Goal: Task Accomplishment & Management: Use online tool/utility

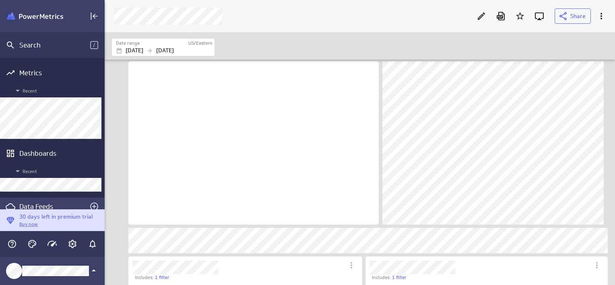
scroll to position [297, 523]
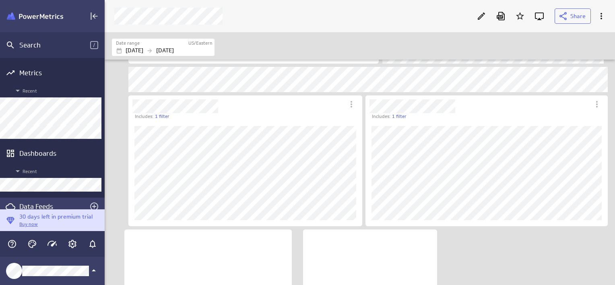
click at [40, 202] on div "Data Feeds" at bounding box center [52, 206] width 66 height 9
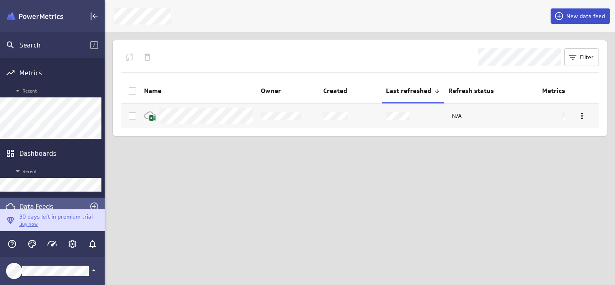
click at [583, 13] on span "New data feed" at bounding box center [585, 15] width 39 height 7
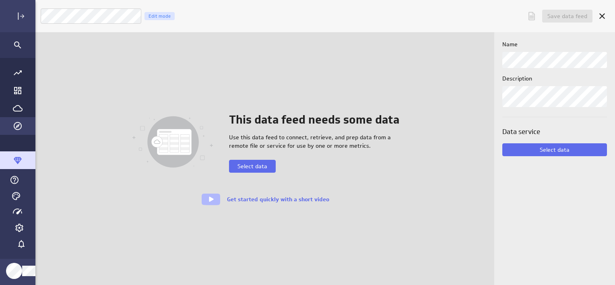
scroll to position [297, 599]
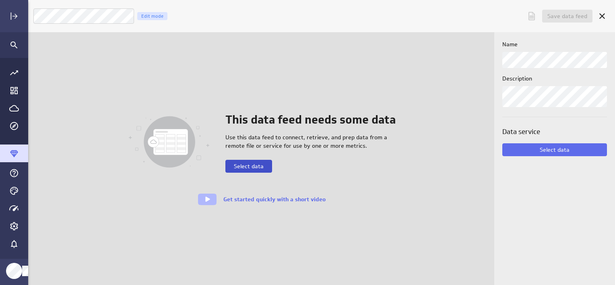
click at [253, 163] on span "Select data" at bounding box center [249, 166] width 30 height 7
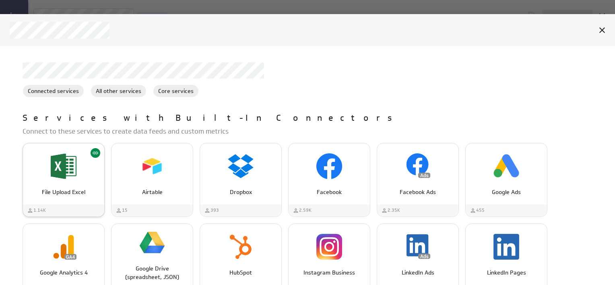
click at [71, 185] on div "File Upload Excel" at bounding box center [63, 188] width 81 height 15
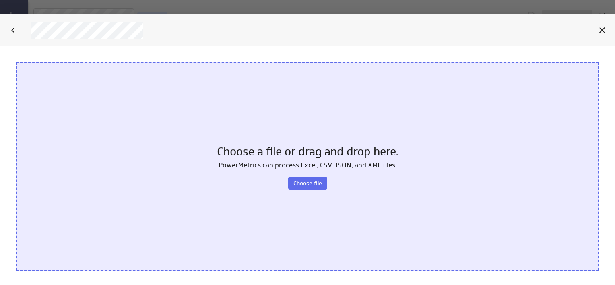
scroll to position [0, 0]
click at [307, 187] on button "Choose file" at bounding box center [307, 183] width 39 height 13
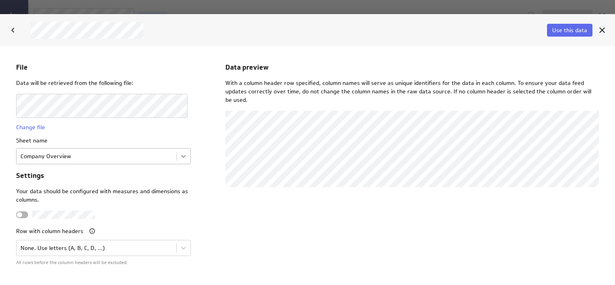
click at [177, 157] on body "File Data will be retrieved from the following file: Change file Sheet name Com…" at bounding box center [307, 165] width 615 height 239
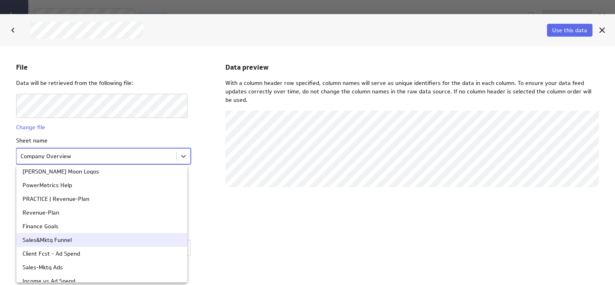
scroll to position [80, 0]
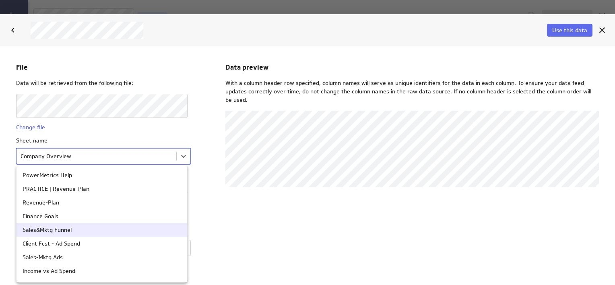
click at [68, 232] on div "Sales&Mktg Funnel" at bounding box center [47, 230] width 49 height 6
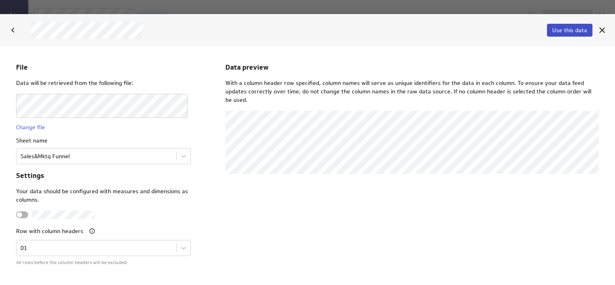
click at [566, 33] on span "Use this data" at bounding box center [569, 30] width 35 height 7
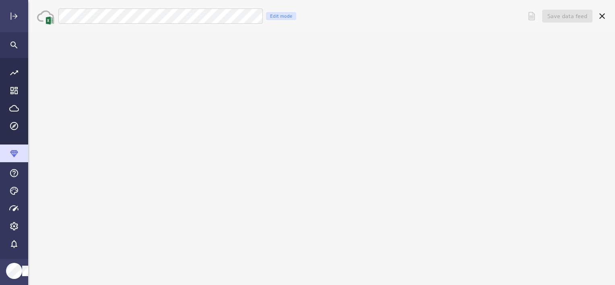
scroll to position [0, 0]
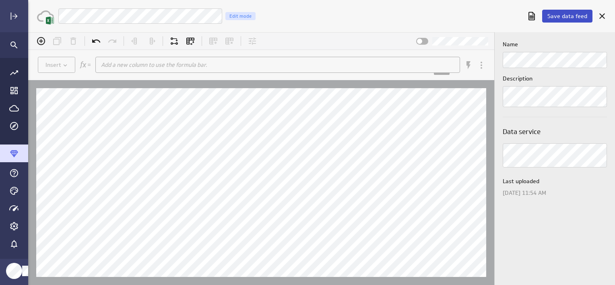
click at [571, 17] on span "Save data feed" at bounding box center [567, 15] width 40 height 7
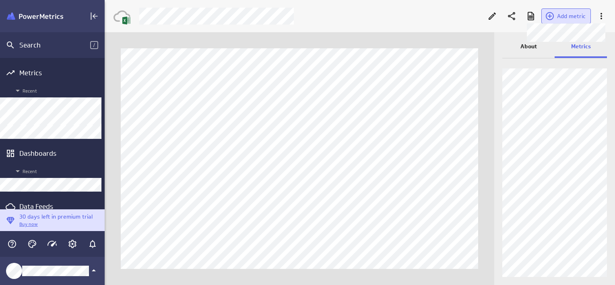
click at [573, 18] on span "Add metric" at bounding box center [571, 15] width 29 height 7
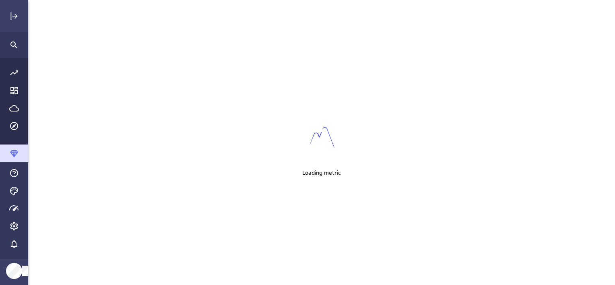
scroll to position [4, 4]
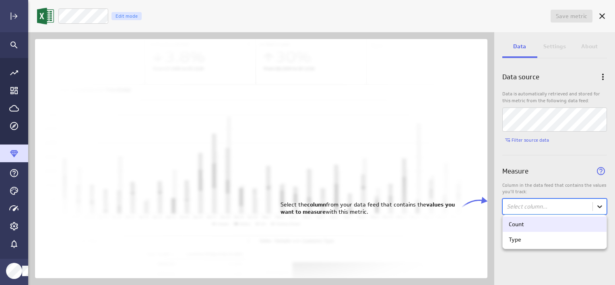
click at [598, 205] on body "Save metric Untitled Edit mode Data Settings About Data source Data is automati…" at bounding box center [307, 142] width 615 height 285
click at [536, 227] on div "Count" at bounding box center [554, 223] width 92 height 7
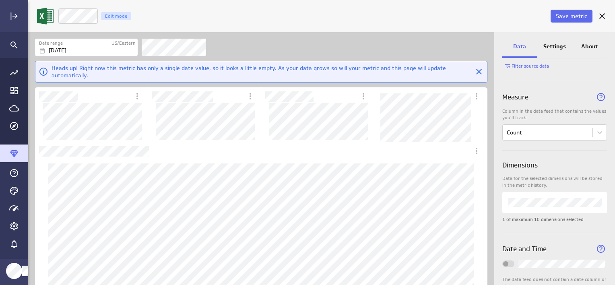
scroll to position [95, 0]
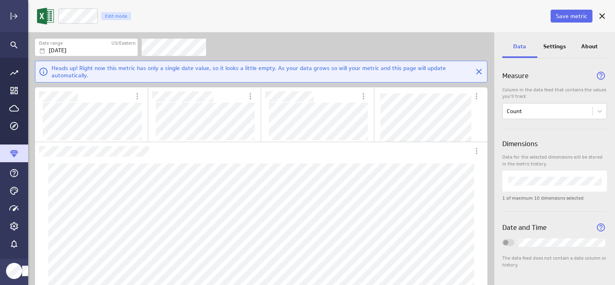
click at [556, 47] on p "Settings" at bounding box center [554, 46] width 23 height 8
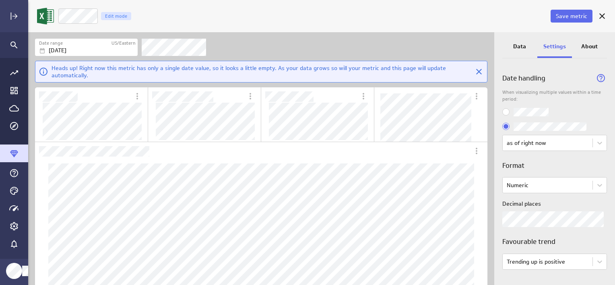
scroll to position [0, 0]
click at [570, 20] on button "Save metric" at bounding box center [571, 16] width 42 height 13
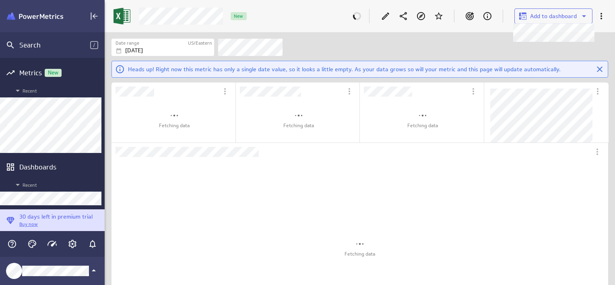
scroll to position [265, 523]
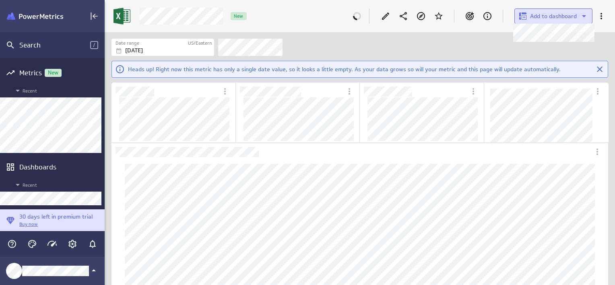
click at [582, 16] on icon at bounding box center [584, 16] width 10 height 10
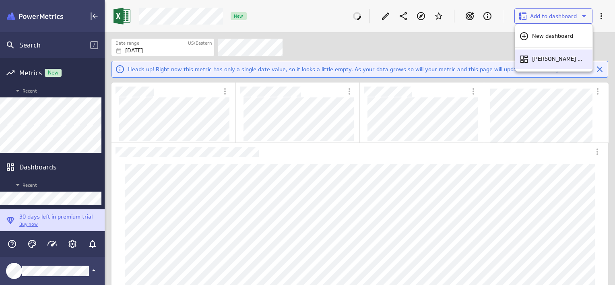
click at [550, 57] on p "[PERSON_NAME] Moon Marketing" at bounding box center [559, 59] width 54 height 8
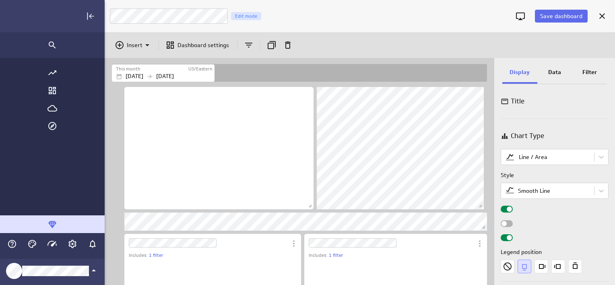
scroll to position [64, 12]
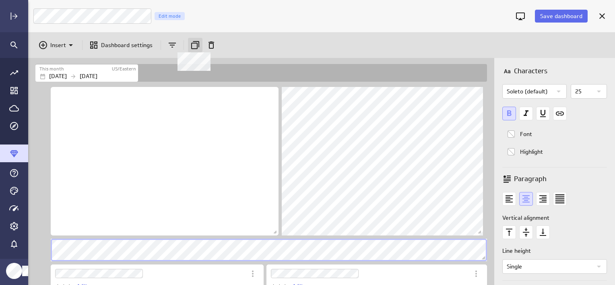
click at [191, 47] on icon at bounding box center [195, 45] width 8 height 8
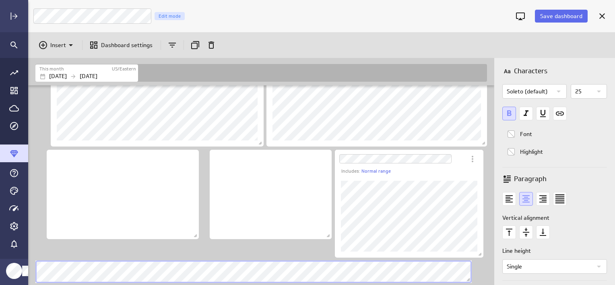
click at [214, 255] on div "Includes: 1 filter Includes: 1 filter Includes: Normal range" at bounding box center [263, 67] width 458 height 436
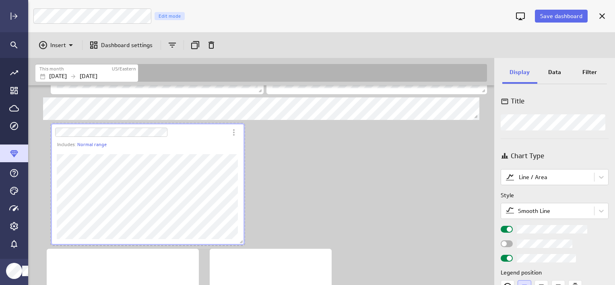
scroll to position [555, 467]
click at [245, 241] on span "Dashboard content with 9 widgets" at bounding box center [243, 243] width 8 height 8
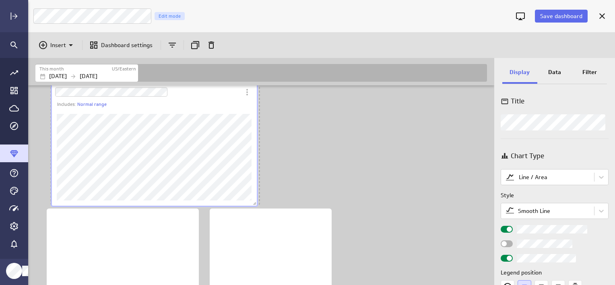
drag, startPoint x: 242, startPoint y: 203, endPoint x: 256, endPoint y: 204, distance: 14.2
click at [256, 204] on span "Dashboard content with 9 widgets" at bounding box center [255, 204] width 8 height 8
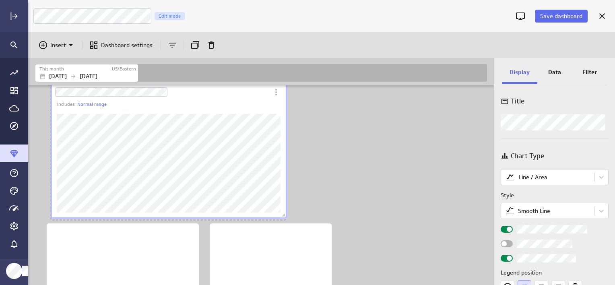
scroll to position [574, 467]
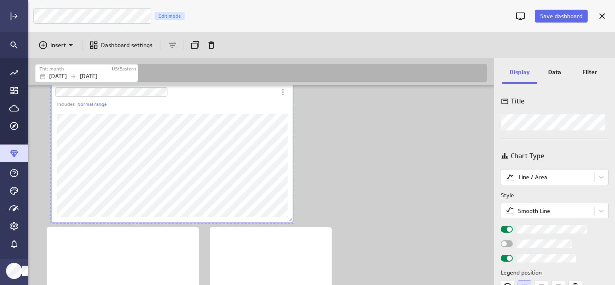
drag, startPoint x: 257, startPoint y: 201, endPoint x: 291, endPoint y: 219, distance: 38.5
click at [291, 219] on span "Dashboard content with 9 widgets" at bounding box center [291, 220] width 8 height 8
click at [563, 72] on div "Data" at bounding box center [554, 73] width 35 height 22
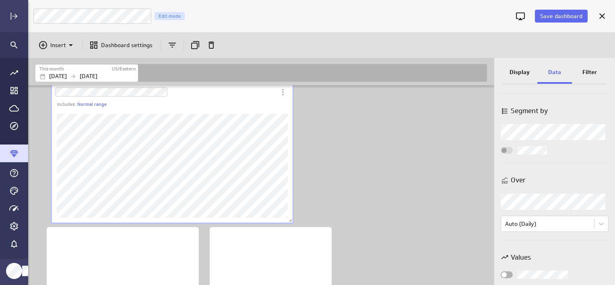
scroll to position [59, 0]
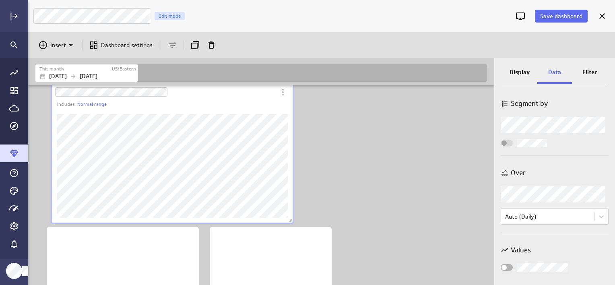
click at [533, 191] on div "Widget Properties" at bounding box center [554, 194] width 108 height 16
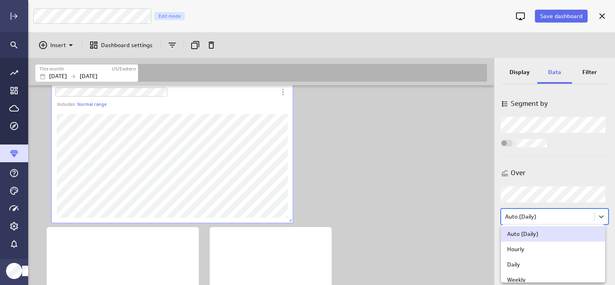
click at [555, 216] on body "Save dashboard [PERSON_NAME] Moon Marketing Edit mode Insert Dashboard settings…" at bounding box center [307, 142] width 615 height 285
click at [533, 220] on div at bounding box center [307, 142] width 615 height 285
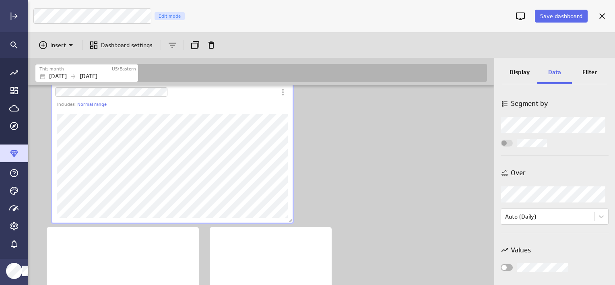
click at [585, 192] on div "Widget Properties" at bounding box center [554, 194] width 108 height 16
click at [598, 196] on div "Widget Properties" at bounding box center [554, 194] width 108 height 16
click at [599, 193] on div "Widget Properties" at bounding box center [554, 194] width 108 height 16
click at [519, 173] on p "Over" at bounding box center [517, 173] width 15 height 10
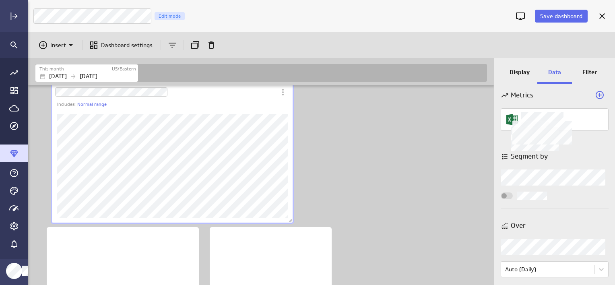
scroll to position [0, 0]
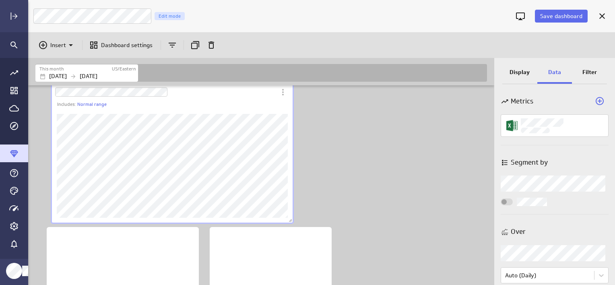
click at [537, 183] on body "Save dashboard [PERSON_NAME] Moon Marketing Edit mode Insert Dashboard settings…" at bounding box center [307, 142] width 615 height 285
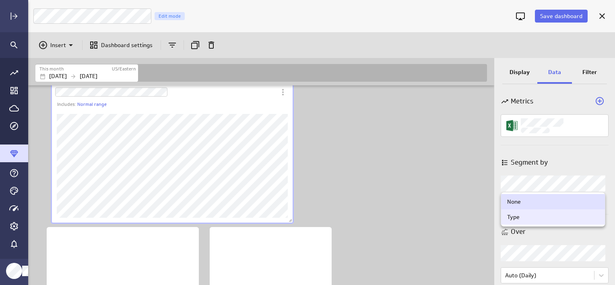
drag, startPoint x: 522, startPoint y: 219, endPoint x: 540, endPoint y: 208, distance: 21.1
click at [521, 219] on div "Type" at bounding box center [553, 216] width 92 height 7
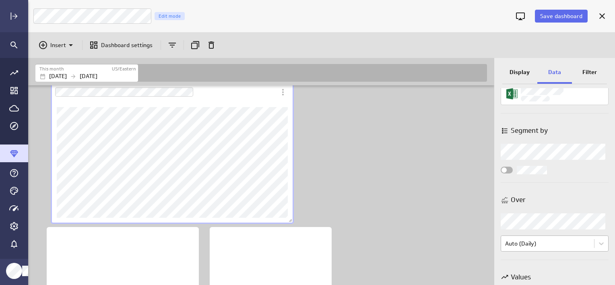
scroll to position [19, 0]
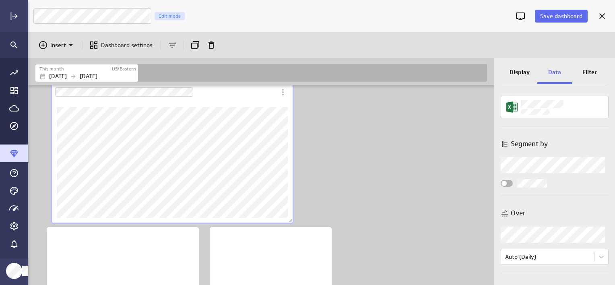
click at [507, 183] on div "Widget Properties" at bounding box center [506, 183] width 12 height 7
click at [0, 0] on input "Widget Properties" at bounding box center [0, 0] width 0 height 0
click at [510, 181] on span "Widget Properties" at bounding box center [508, 183] width 5 height 5
click at [0, 0] on input "Widget Properties" at bounding box center [0, 0] width 0 height 0
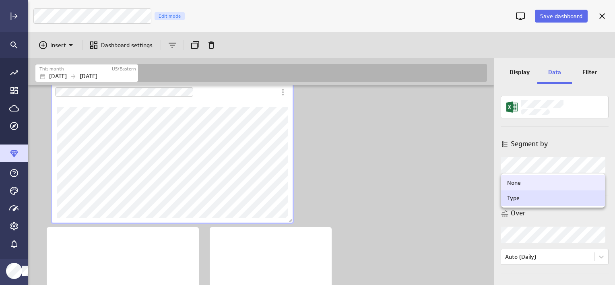
click at [518, 167] on body "Save dashboard [PERSON_NAME] Moon Marketing Edit mode Insert Dashboard settings…" at bounding box center [307, 142] width 615 height 285
click at [521, 185] on div "None" at bounding box center [553, 182] width 92 height 7
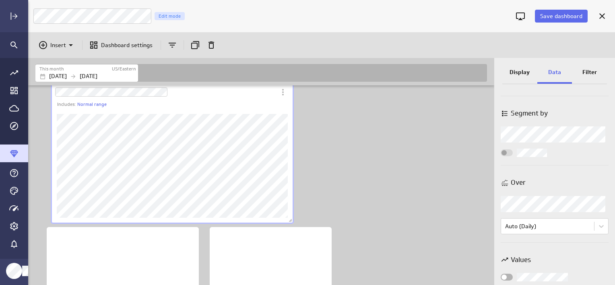
scroll to position [59, 0]
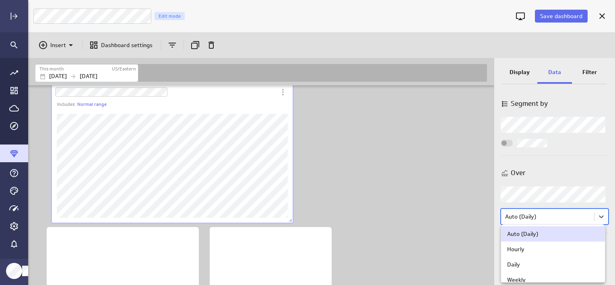
click at [531, 212] on body "Save dashboard [PERSON_NAME] Moon Marketing Edit mode Insert Dashboard settings…" at bounding box center [307, 142] width 615 height 285
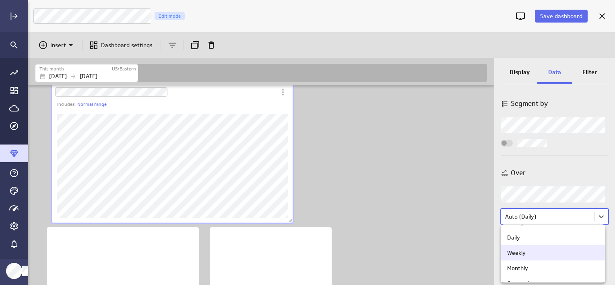
scroll to position [54, 0]
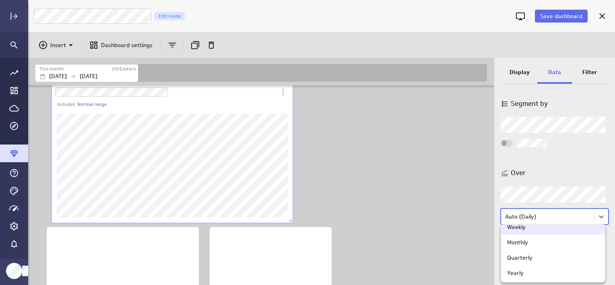
click at [549, 198] on div at bounding box center [307, 142] width 615 height 285
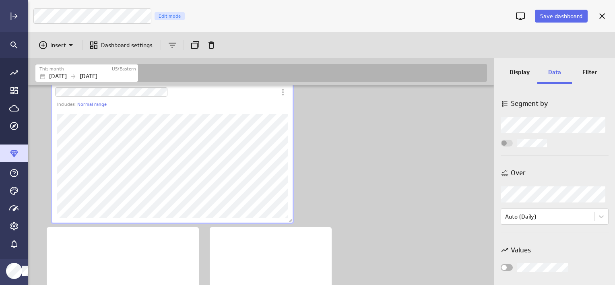
click at [543, 193] on div "Widget Properties" at bounding box center [554, 194] width 108 height 16
click at [510, 171] on div "Over" at bounding box center [554, 173] width 108 height 10
click at [506, 172] on icon "Widget Properties" at bounding box center [504, 173] width 8 height 8
click at [505, 172] on icon "Widget Properties" at bounding box center [504, 173] width 8 height 8
drag, startPoint x: 505, startPoint y: 172, endPoint x: 574, endPoint y: 186, distance: 70.1
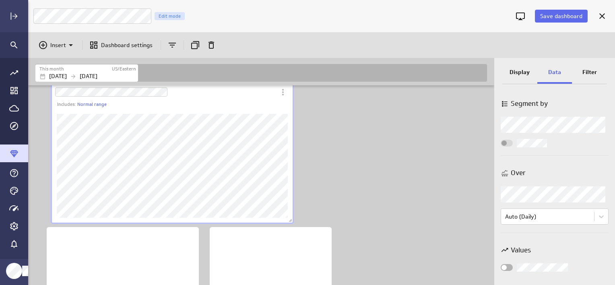
click at [505, 173] on icon "Widget Properties" at bounding box center [504, 173] width 8 height 8
click at [596, 193] on div "Widget Properties" at bounding box center [554, 194] width 108 height 16
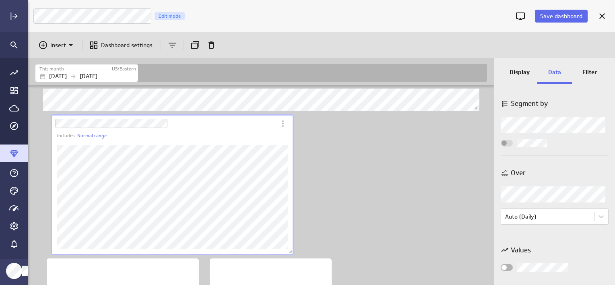
scroll to position [289, 0]
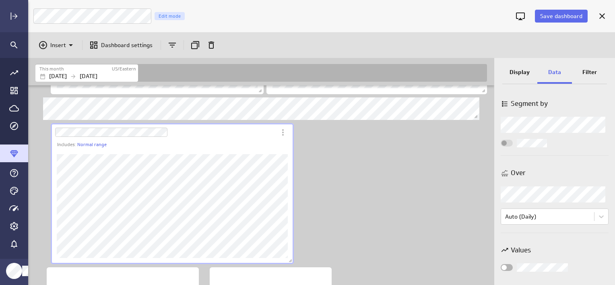
click at [511, 69] on p "Display" at bounding box center [519, 72] width 20 height 8
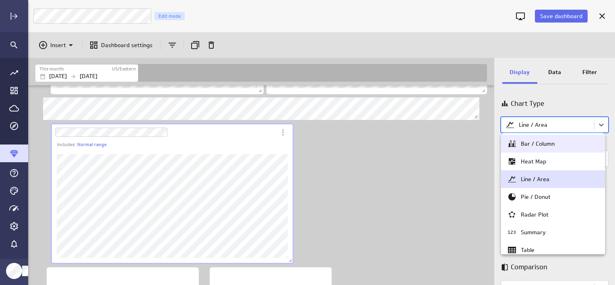
click at [549, 123] on body "Save dashboard [PERSON_NAME] Moon Marketing Edit mode Insert Dashboard settings…" at bounding box center [307, 142] width 615 height 285
click at [538, 145] on div "Bar / Column" at bounding box center [537, 143] width 34 height 7
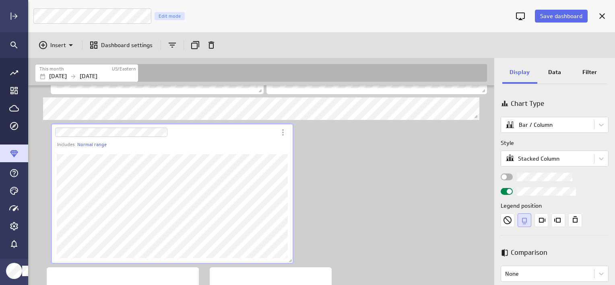
click at [410, 188] on div "Includes: 1 filter Includes: 1 filter Includes: Normal range" at bounding box center [263, 77] width 458 height 562
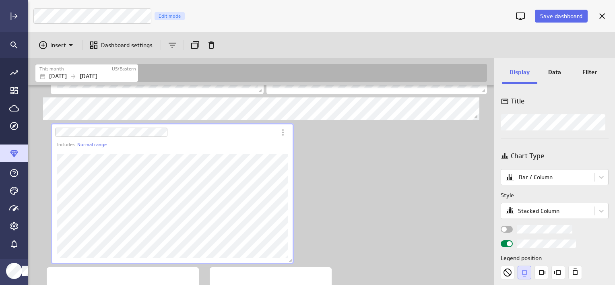
click at [553, 77] on div "Data" at bounding box center [554, 73] width 35 height 22
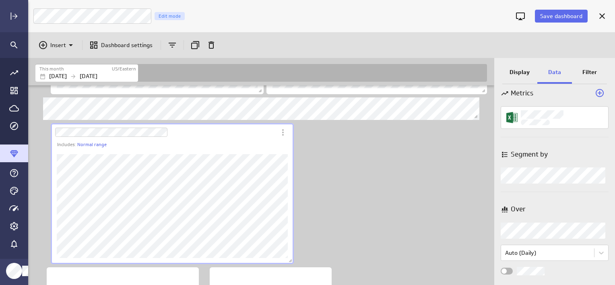
scroll to position [12, 0]
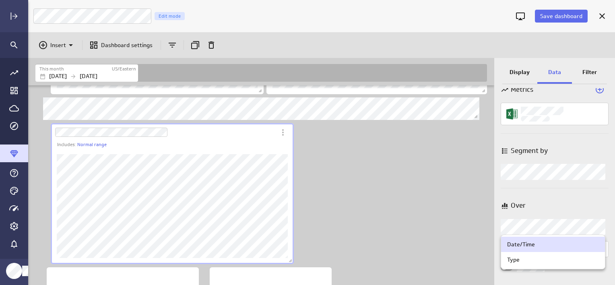
click at [536, 225] on body "Save dashboard [PERSON_NAME] Moon Marketing Edit mode Insert Dashboard settings…" at bounding box center [307, 142] width 615 height 285
click at [527, 259] on div "Type" at bounding box center [553, 259] width 92 height 7
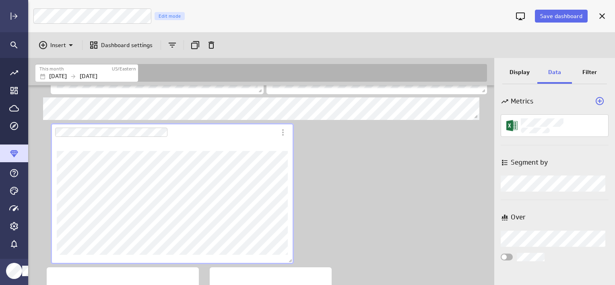
scroll to position [0, 0]
click at [515, 71] on p "Display" at bounding box center [519, 72] width 20 height 8
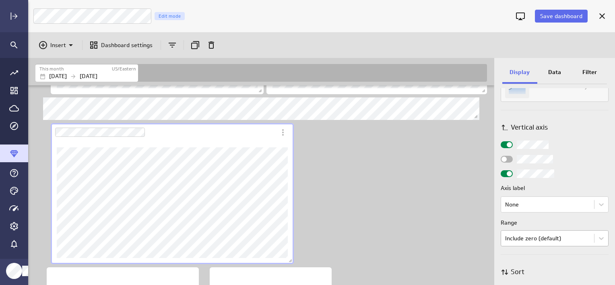
scroll to position [392, 0]
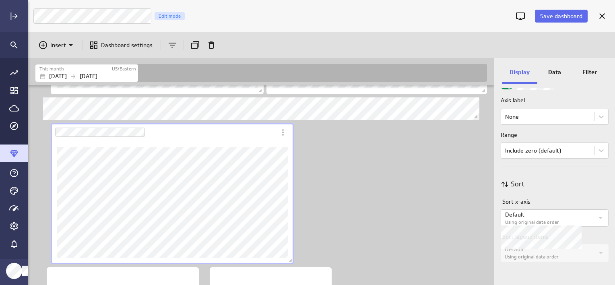
click at [597, 215] on icon "Widget Properties" at bounding box center [600, 218] width 10 height 10
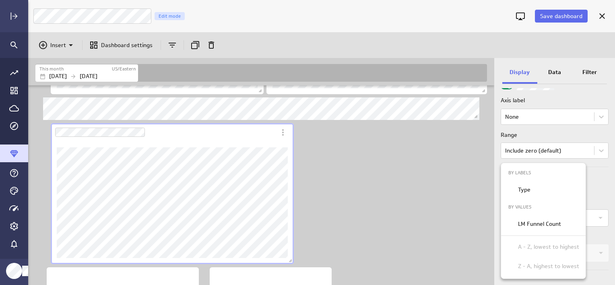
click at [596, 186] on div at bounding box center [307, 142] width 615 height 285
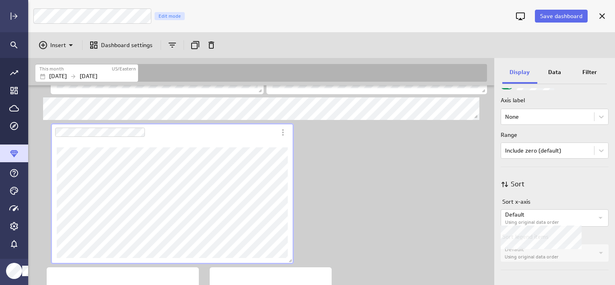
click at [517, 213] on p "Default" at bounding box center [549, 214] width 88 height 8
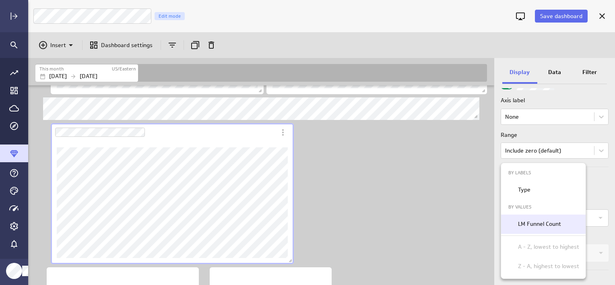
click at [528, 218] on div "LM Funnel Count" at bounding box center [543, 223] width 84 height 19
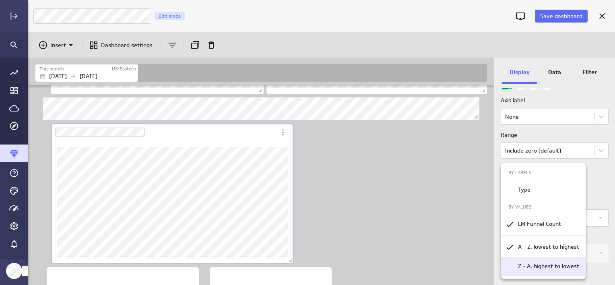
click at [536, 266] on p "Z - A, highest to lowest" at bounding box center [548, 266] width 61 height 8
click at [587, 132] on div at bounding box center [307, 142] width 615 height 285
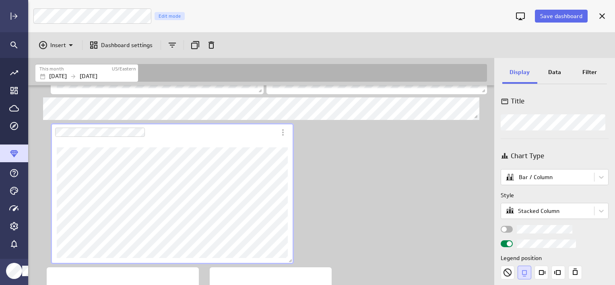
scroll to position [40, 0]
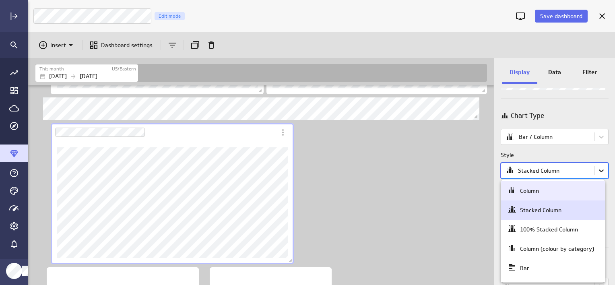
click at [600, 169] on body "Save dashboard [PERSON_NAME] Moon Marketing Edit mode Insert Dashboard settings…" at bounding box center [307, 142] width 615 height 285
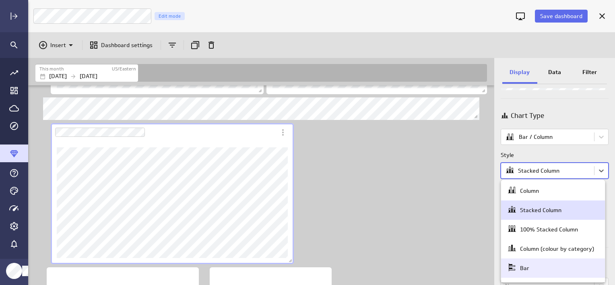
click at [530, 273] on div "Bar" at bounding box center [553, 267] width 92 height 11
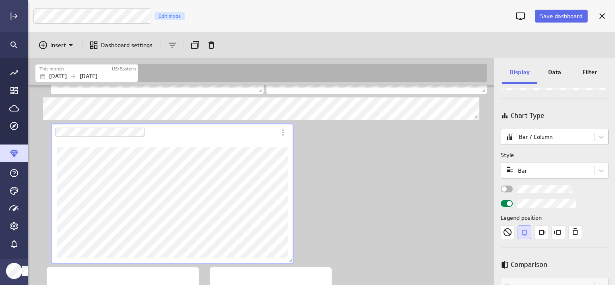
click at [570, 136] on body "Save dashboard [PERSON_NAME] Moon Marketing Edit mode Insert Dashboard settings…" at bounding box center [307, 142] width 615 height 285
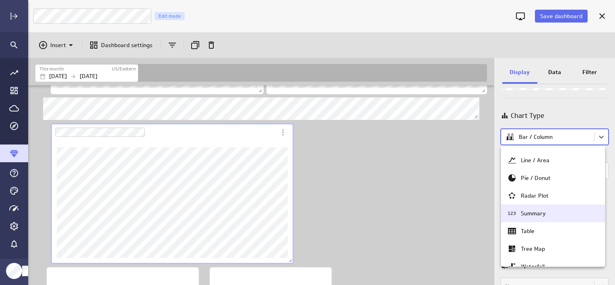
scroll to position [77, 0]
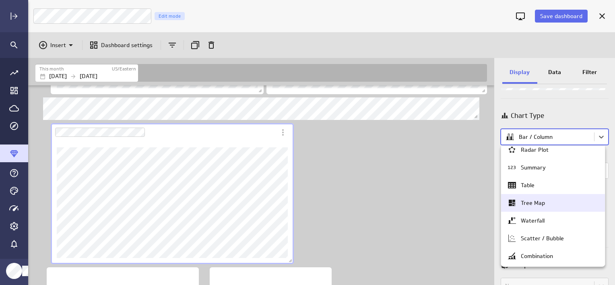
click at [549, 203] on div "Tree Map" at bounding box center [553, 203] width 92 height 10
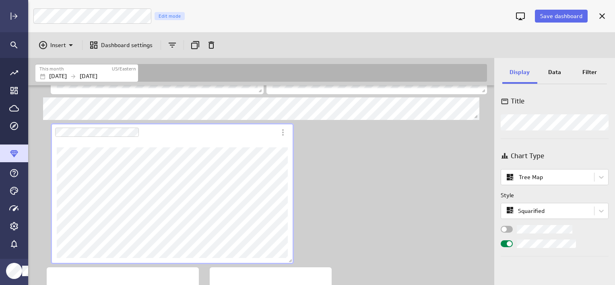
scroll to position [0, 0]
click at [549, 211] on body "Save dashboard [PERSON_NAME] Moon Marketing Edit mode Insert Dashboard settings…" at bounding box center [307, 142] width 615 height 285
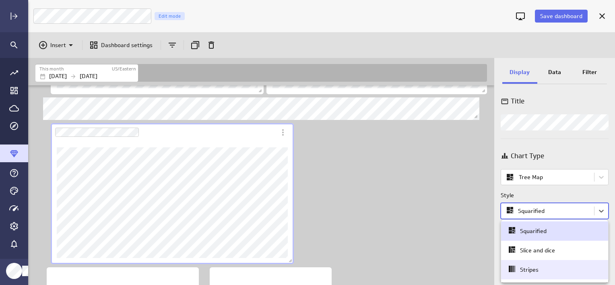
click at [532, 269] on div "Stripes" at bounding box center [529, 269] width 19 height 7
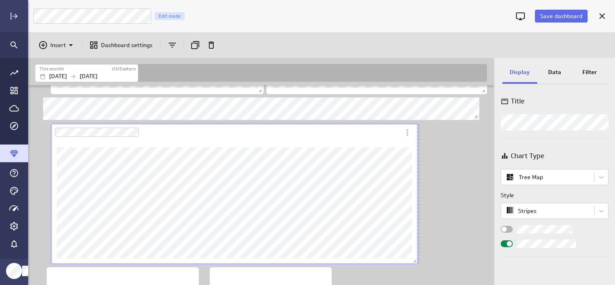
scroll to position [4, 4]
drag, startPoint x: 301, startPoint y: 262, endPoint x: 416, endPoint y: 259, distance: 114.3
click at [416, 259] on span "Dashboard content with 9 widgets" at bounding box center [415, 262] width 8 height 8
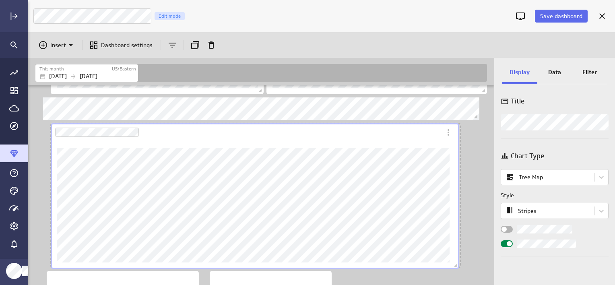
scroll to position [4, 4]
drag, startPoint x: 418, startPoint y: 261, endPoint x: 470, endPoint y: 262, distance: 52.3
click at [461, 265] on span "Dashboard content with 9 widgets" at bounding box center [457, 266] width 8 height 8
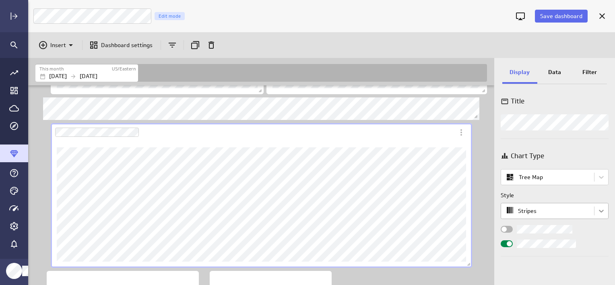
click at [604, 210] on body "Save dashboard [PERSON_NAME] Moon Marketing Edit mode Insert Dashboard settings…" at bounding box center [307, 142] width 615 height 285
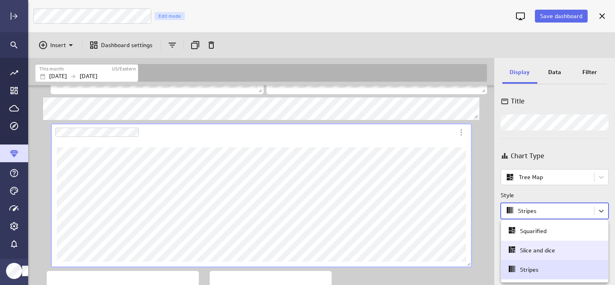
scroll to position [37, 0]
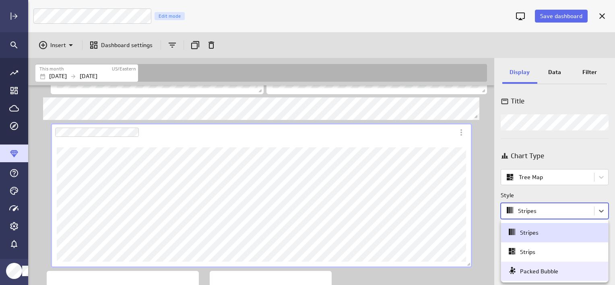
click at [560, 267] on div "Packed Bubble" at bounding box center [554, 270] width 95 height 11
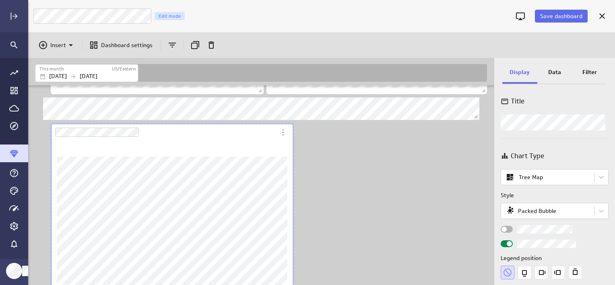
scroll to position [397, 0]
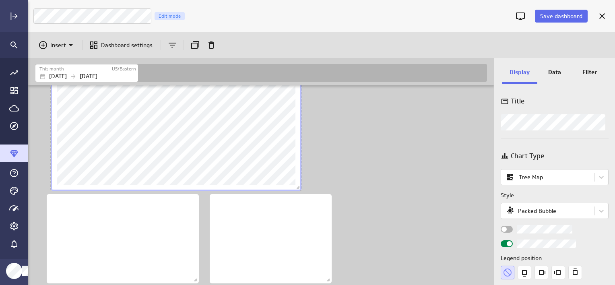
click at [299, 91] on div "Dashboard content with 9 widgets" at bounding box center [176, 125] width 254 height 133
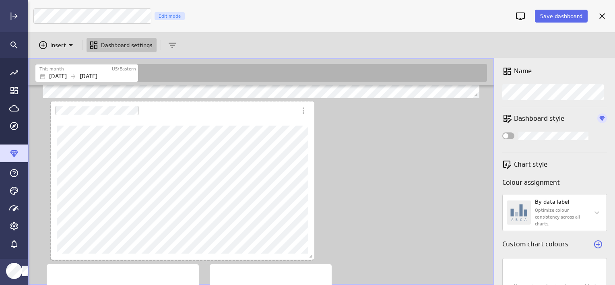
drag, startPoint x: 298, startPoint y: 228, endPoint x: 311, endPoint y: 256, distance: 30.6
click at [311, 256] on span "Dashboard content with 9 widgets" at bounding box center [312, 257] width 8 height 8
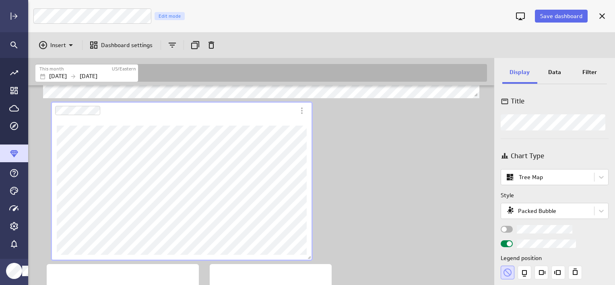
click at [507, 229] on div "Widget Properties" at bounding box center [506, 229] width 12 height 7
click at [0, 0] on input "Widget Properties" at bounding box center [0, 0] width 0 height 0
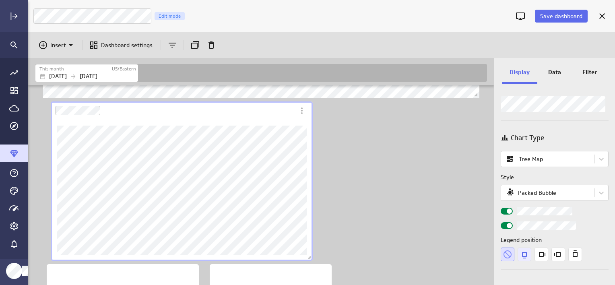
click at [523, 254] on icon "Bottom" at bounding box center [524, 254] width 14 height 14
drag, startPoint x: 510, startPoint y: 251, endPoint x: 488, endPoint y: 247, distance: 22.1
click at [510, 251] on icon "None" at bounding box center [507, 254] width 8 height 8
click at [565, 19] on span "Save dashboard" at bounding box center [561, 15] width 42 height 7
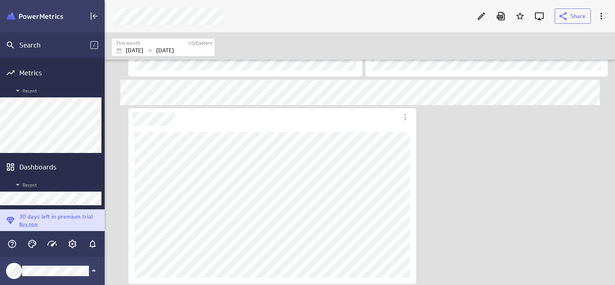
click at [37, 17] on img "Klipfolio PowerMetrics Banner" at bounding box center [35, 16] width 56 height 8
click at [27, 72] on div "Metrics" at bounding box center [52, 72] width 66 height 9
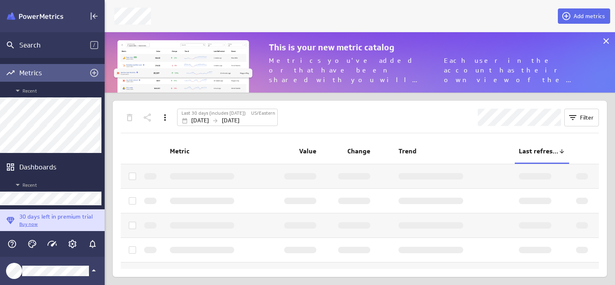
scroll to position [4, 4]
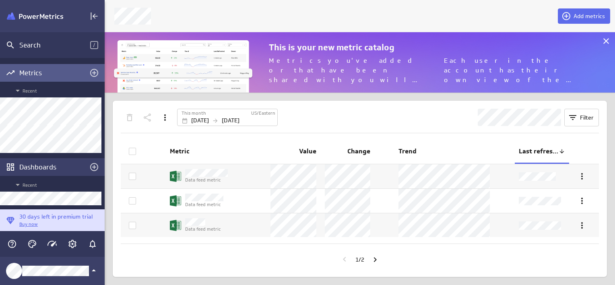
click at [34, 167] on div "Dashboards" at bounding box center [52, 167] width 66 height 9
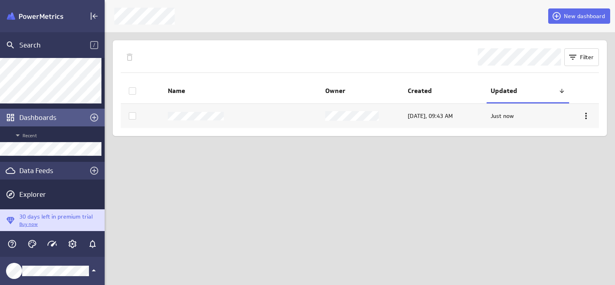
click at [40, 171] on div "Data Feeds" at bounding box center [52, 170] width 66 height 9
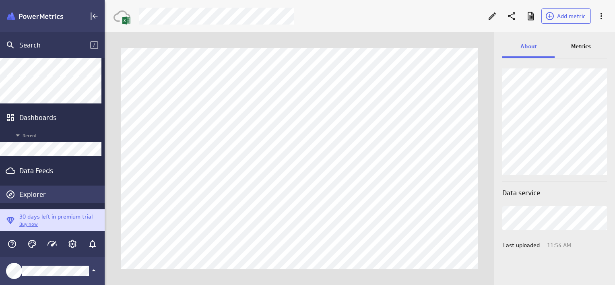
click at [35, 193] on div "Explorer" at bounding box center [60, 194] width 83 height 9
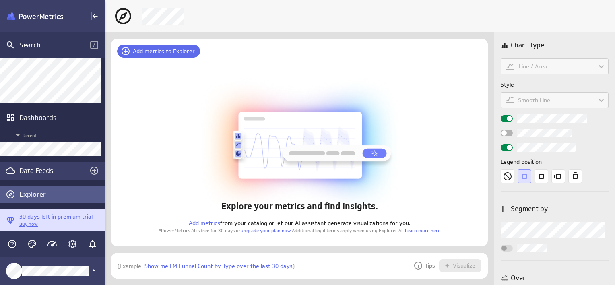
click at [41, 172] on div "Data Feeds" at bounding box center [52, 170] width 66 height 9
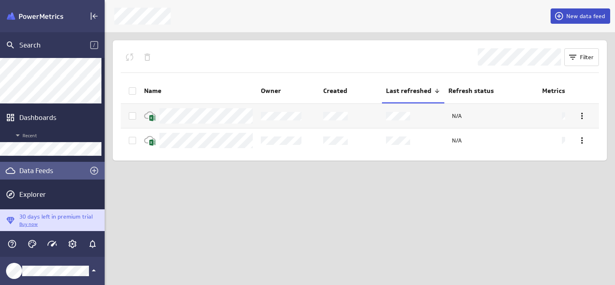
click at [590, 18] on span "New data feed" at bounding box center [585, 15] width 39 height 7
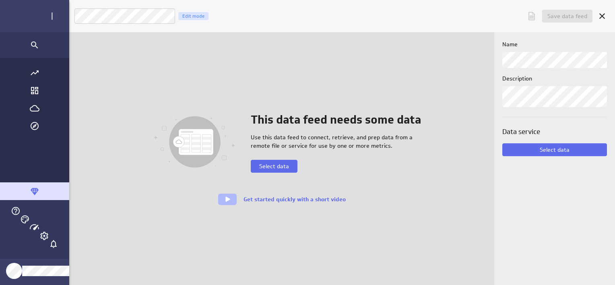
scroll to position [297, 599]
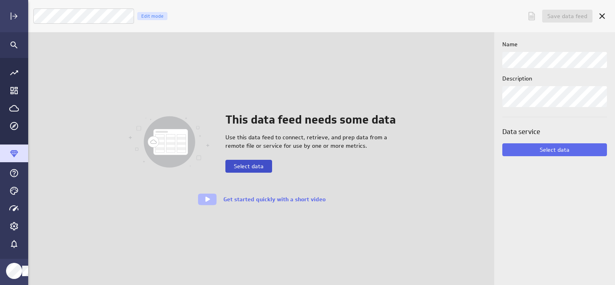
click at [251, 167] on span "Select data" at bounding box center [249, 166] width 30 height 7
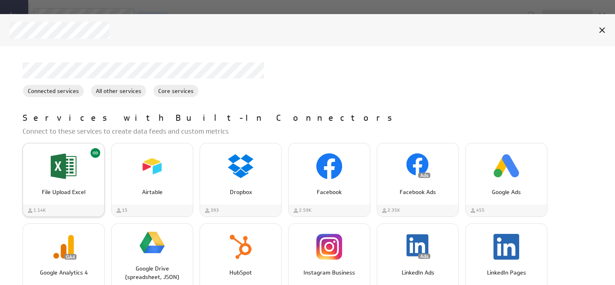
click at [76, 186] on div "File Upload Excel" at bounding box center [63, 188] width 81 height 15
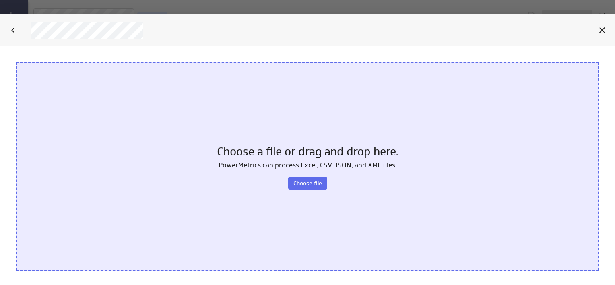
scroll to position [0, 0]
click at [302, 181] on span "Choose file" at bounding box center [307, 182] width 29 height 7
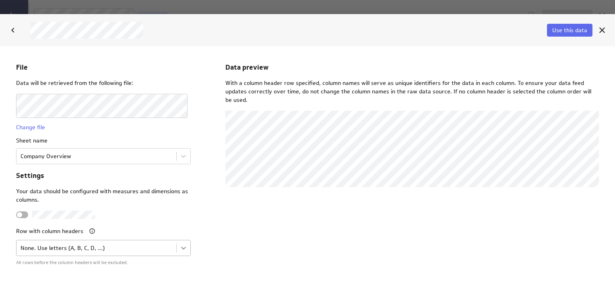
click at [182, 249] on body "File Data will be retrieved from the following file: Change file Sheet name Com…" at bounding box center [307, 165] width 615 height 239
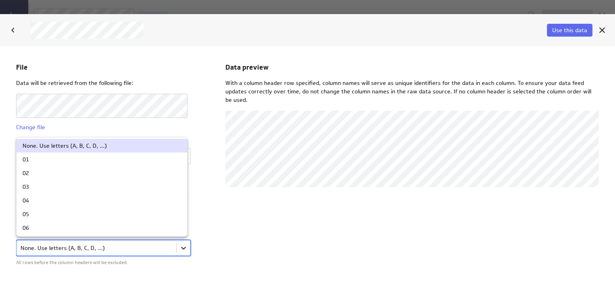
click at [182, 249] on div at bounding box center [307, 165] width 615 height 239
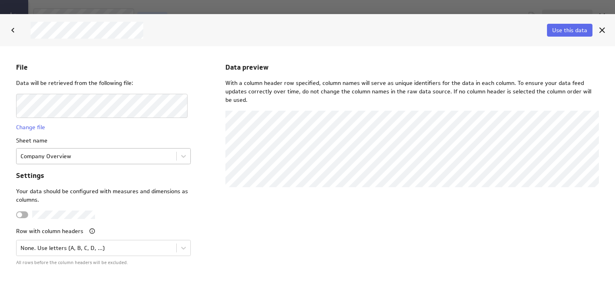
click at [167, 158] on body "File Data will be retrieved from the following file: Change file Sheet name Com…" at bounding box center [307, 165] width 615 height 239
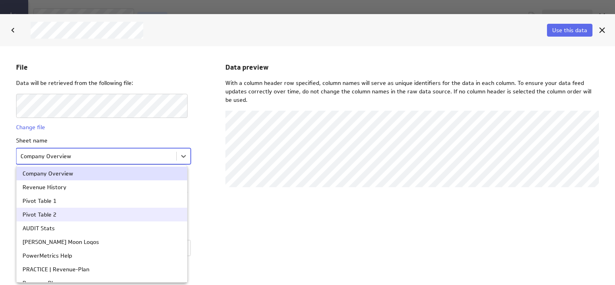
scroll to position [40, 0]
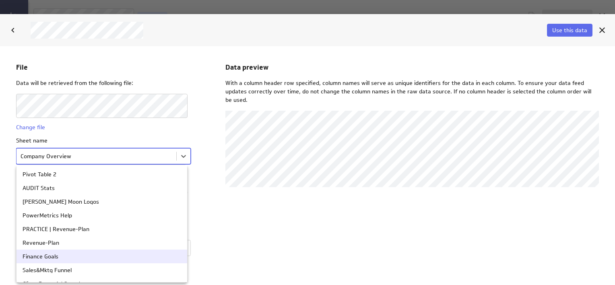
click at [72, 259] on div "Finance Goals" at bounding box center [102, 256] width 158 height 6
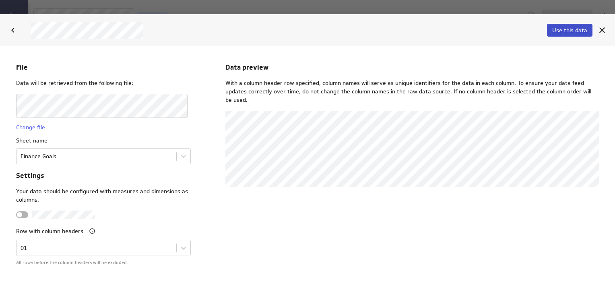
click at [570, 33] on span "Use this data" at bounding box center [569, 30] width 35 height 7
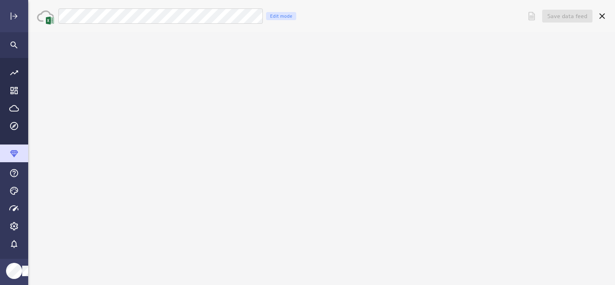
scroll to position [0, 0]
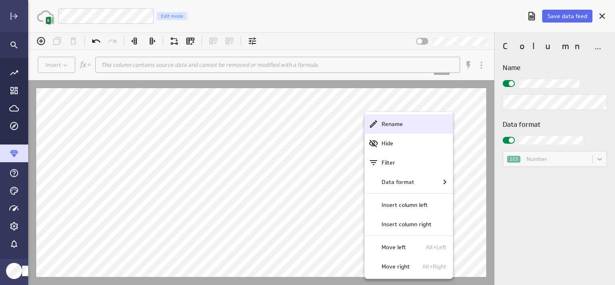
click at [368, 117] on div "Rename" at bounding box center [408, 123] width 88 height 19
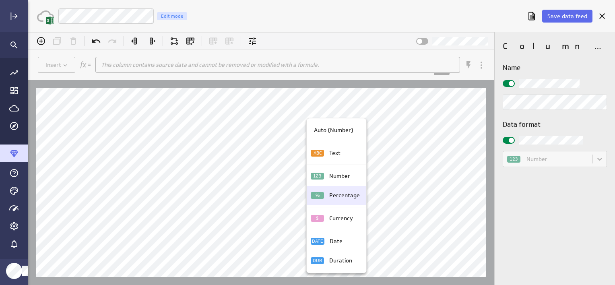
click at [335, 193] on p "Percentage" at bounding box center [344, 195] width 31 height 8
